Goal: Information Seeking & Learning: Learn about a topic

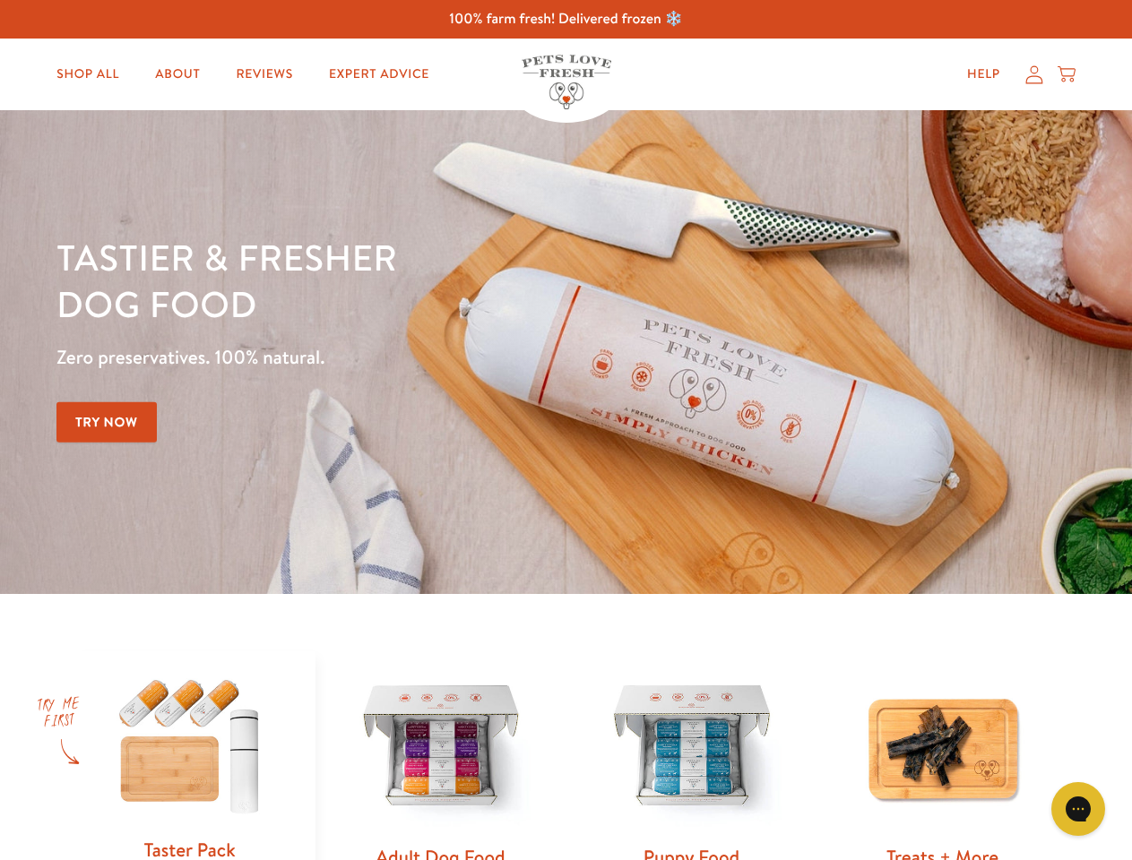
click at [565, 430] on div "Tastier & fresher dog food Zero preservatives. 100% natural. Try Now" at bounding box center [395, 352] width 679 height 237
click at [1078, 809] on icon "Gorgias live chat" at bounding box center [1077, 808] width 17 height 17
